Goal: Navigation & Orientation: Go to known website

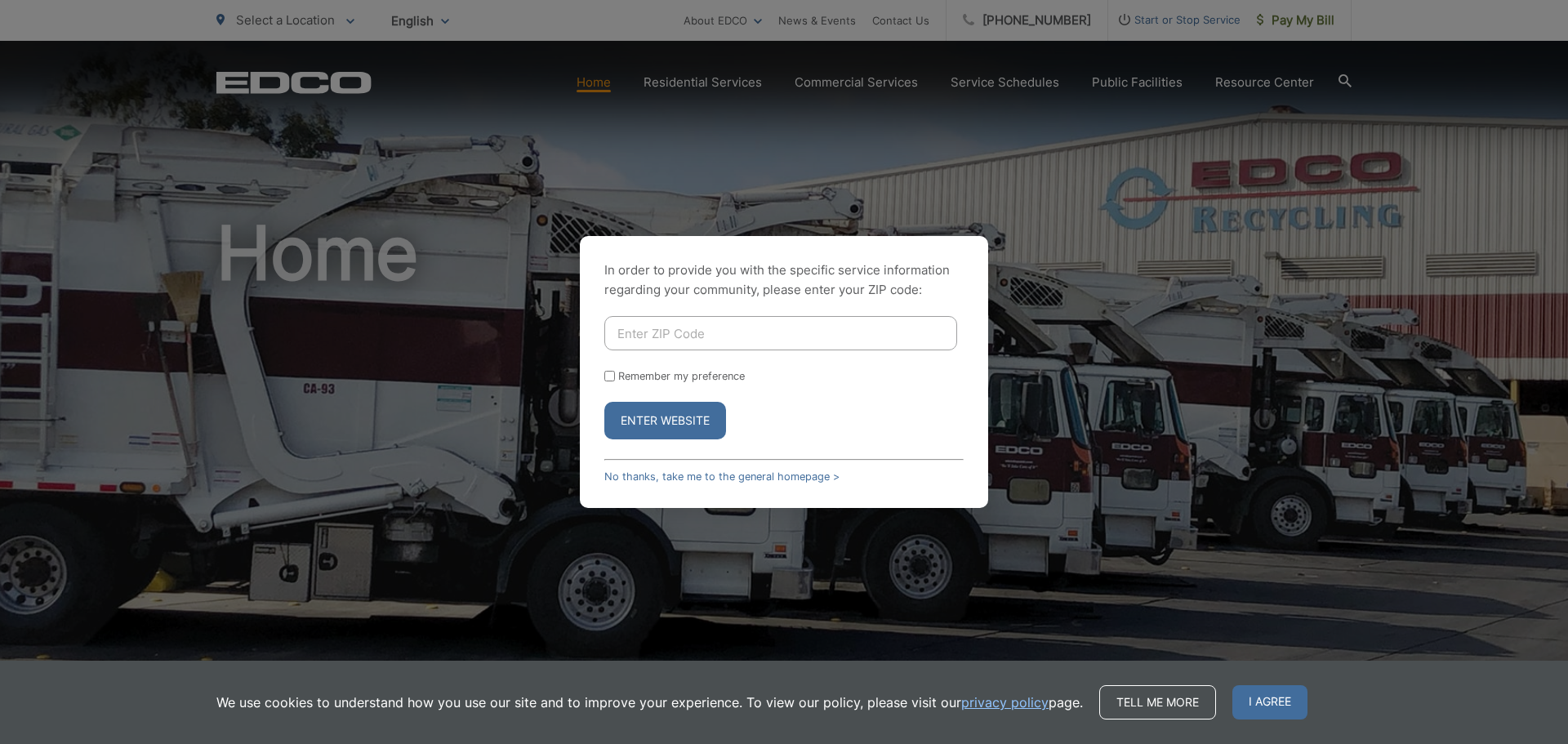
click at [686, 335] on input "Enter ZIP Code" at bounding box center [781, 333] width 353 height 34
type input "90805"
click at [668, 425] on button "Enter Website" at bounding box center [666, 420] width 122 height 38
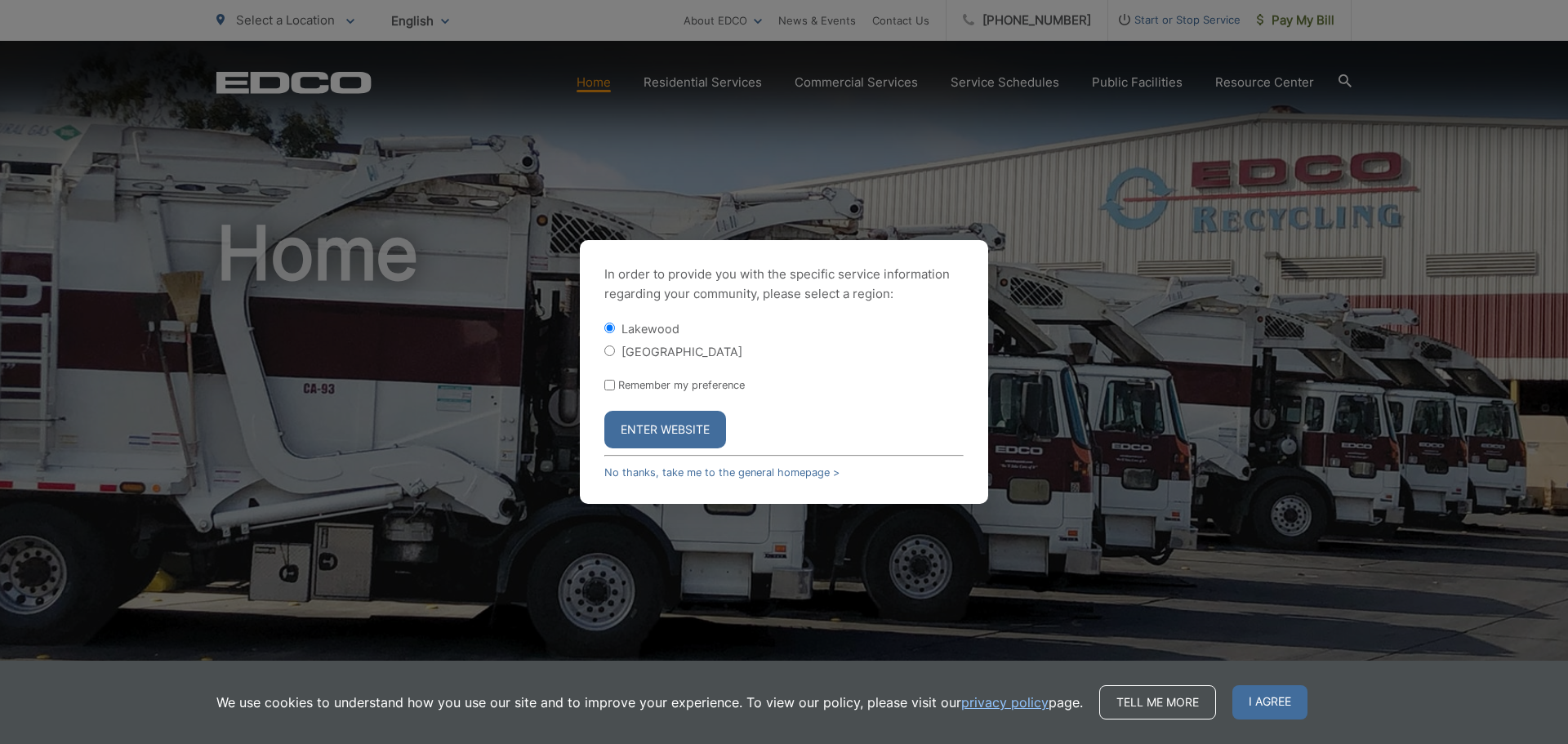
click at [610, 351] on input "[GEOGRAPHIC_DATA]" at bounding box center [610, 350] width 11 height 11
radio input "true"
click at [646, 424] on button "Enter Website" at bounding box center [666, 430] width 122 height 38
